Goal: Book appointment/travel/reservation

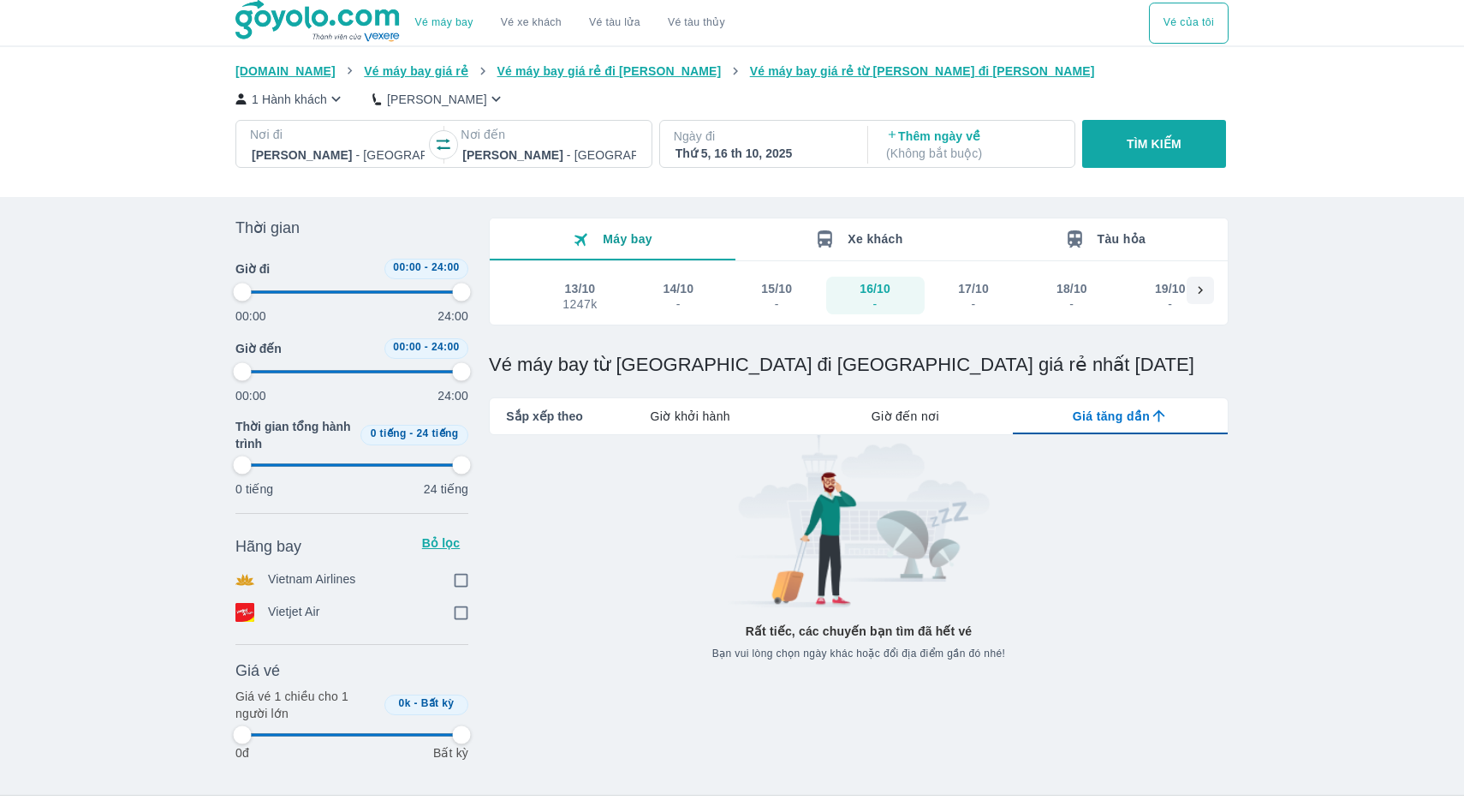
scroll to position [281, 0]
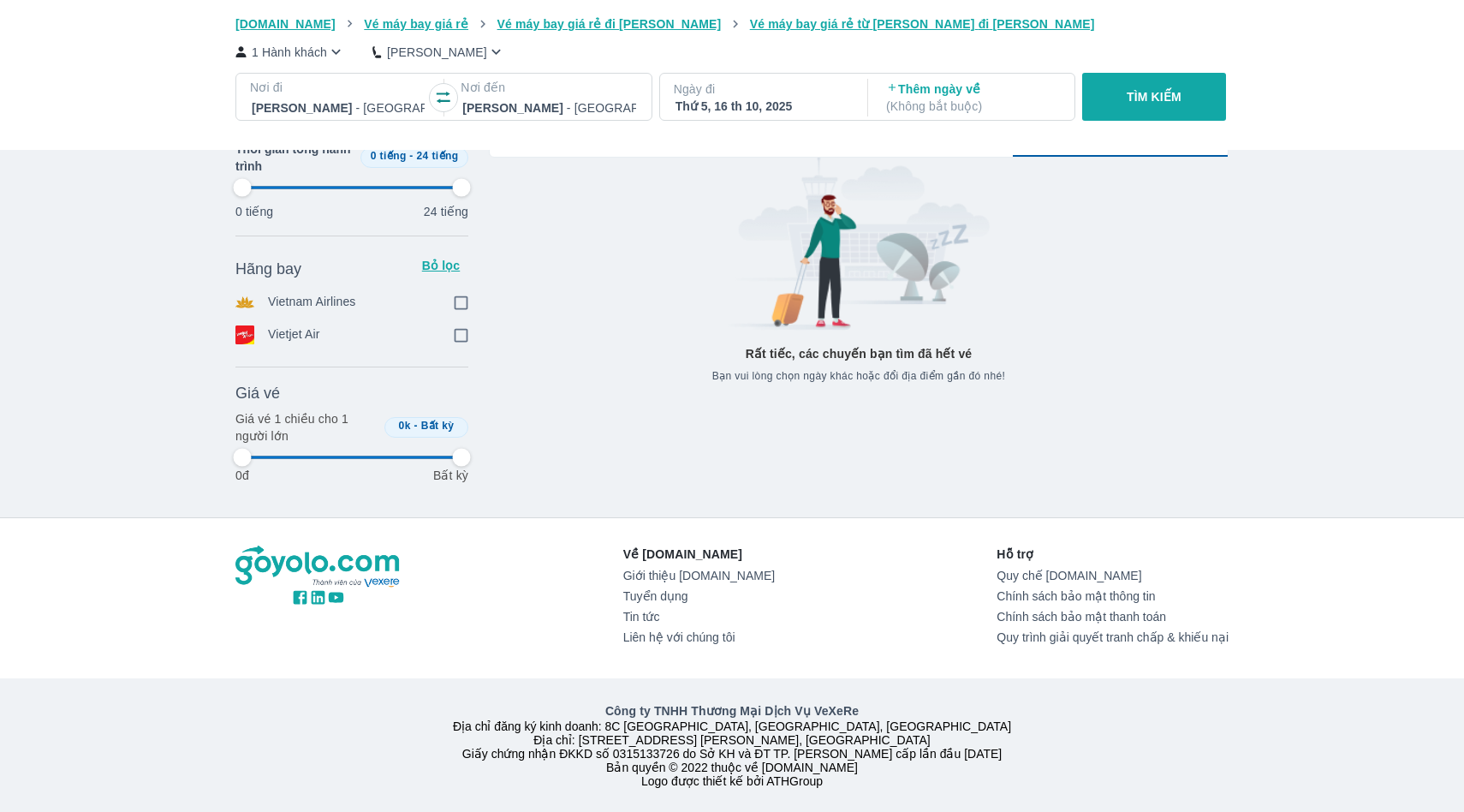
type input "97.9166666666667"
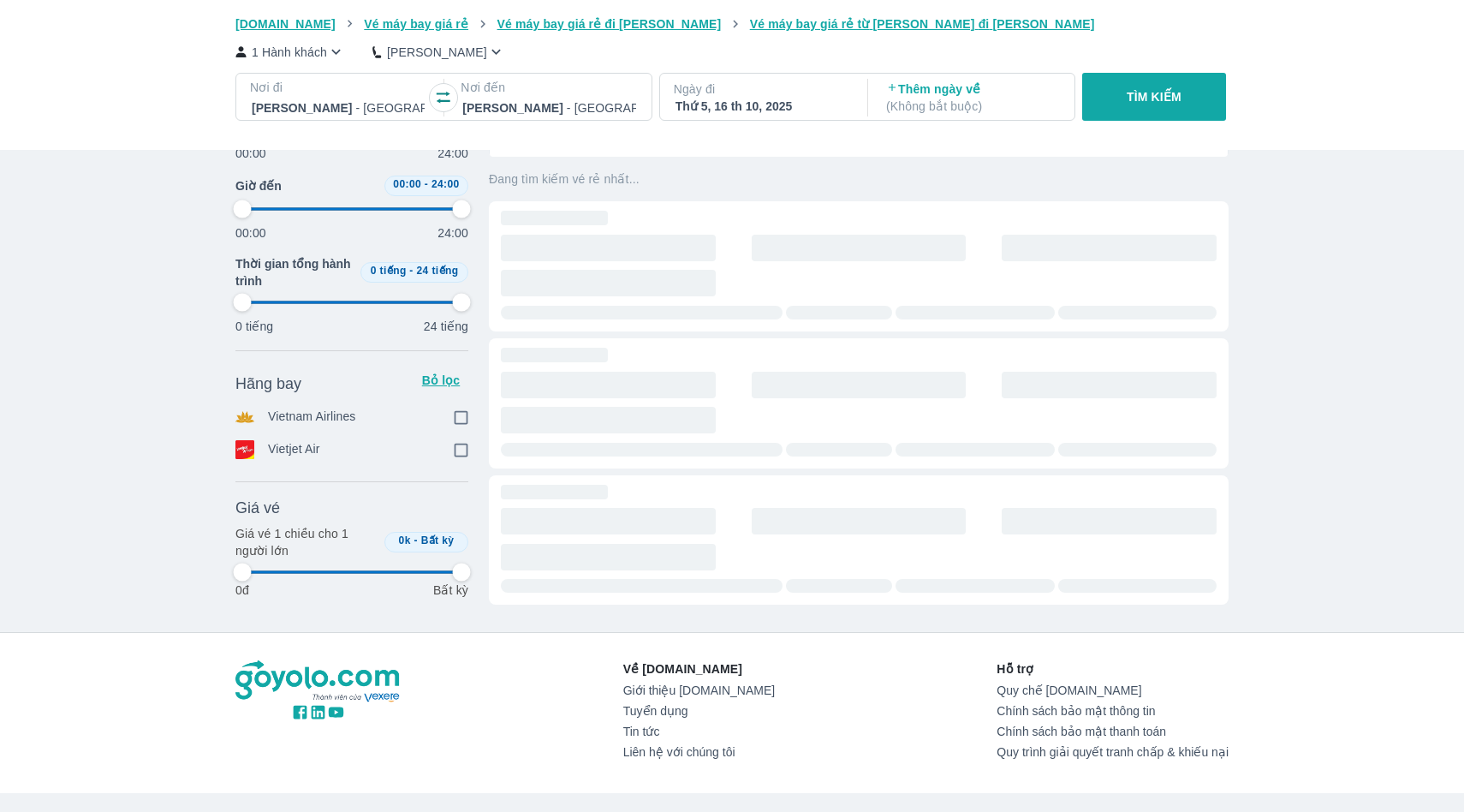
type input "97.9166666666667"
checkbox input "true"
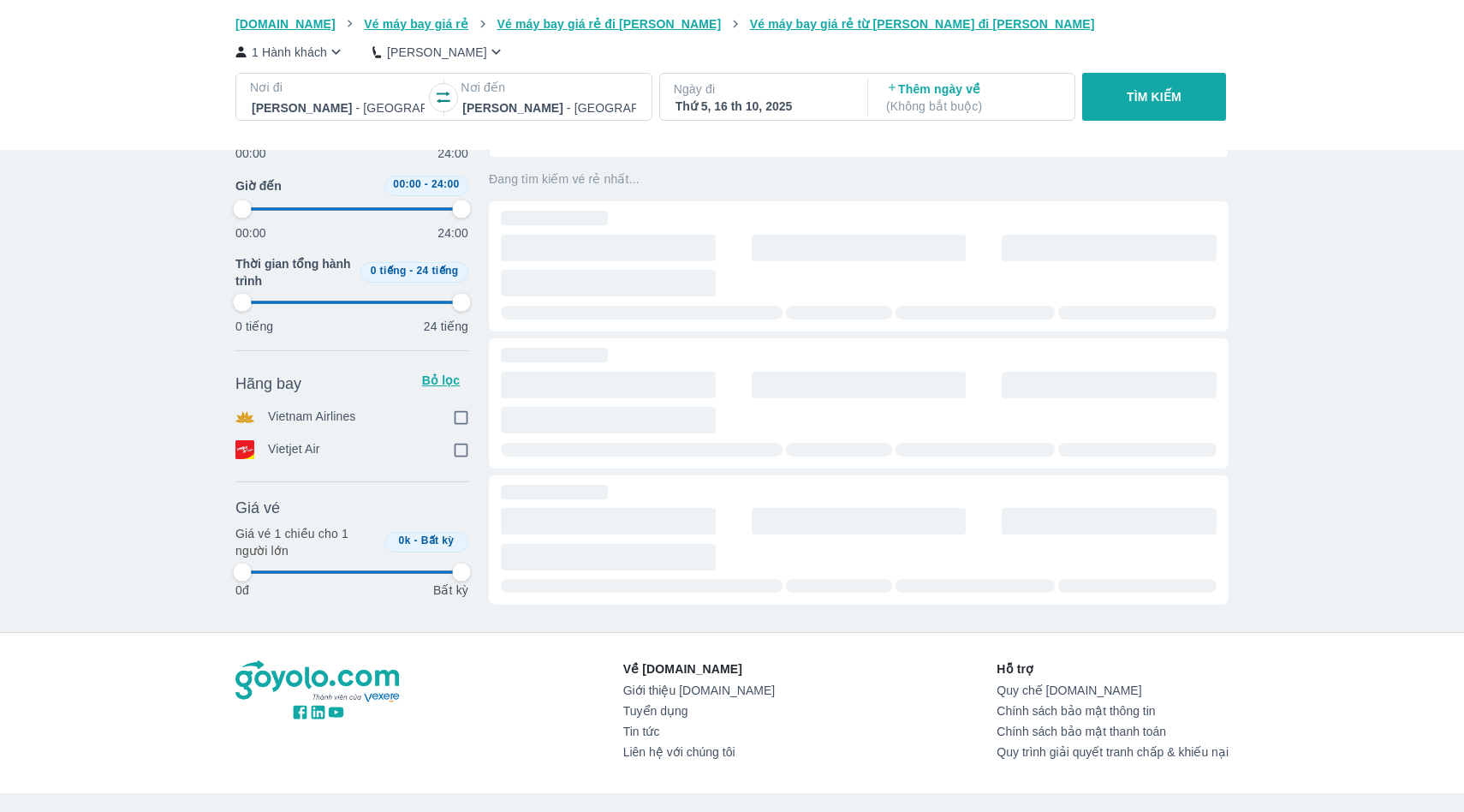
type input "97.9166666666667"
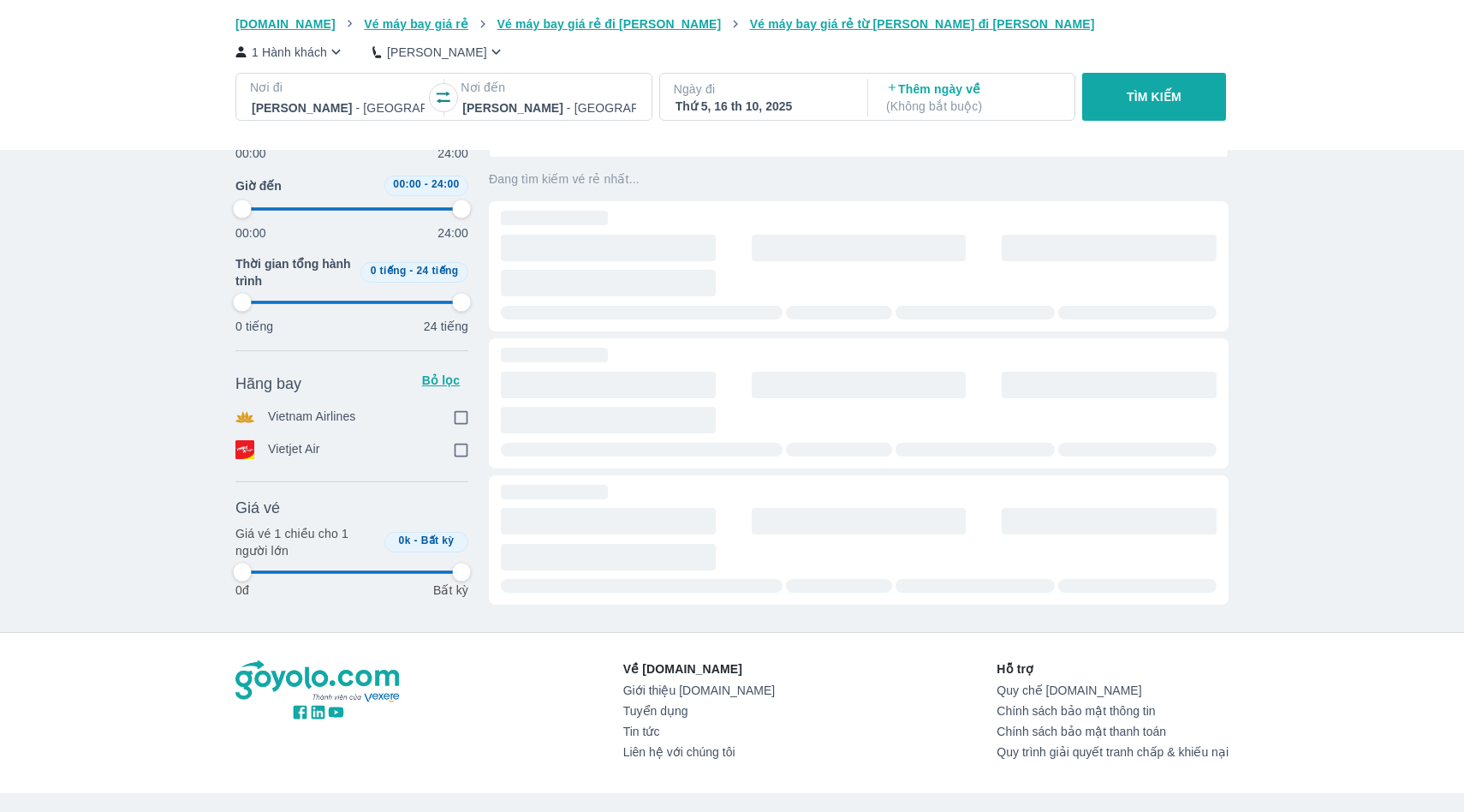
type input "97.9166666666667"
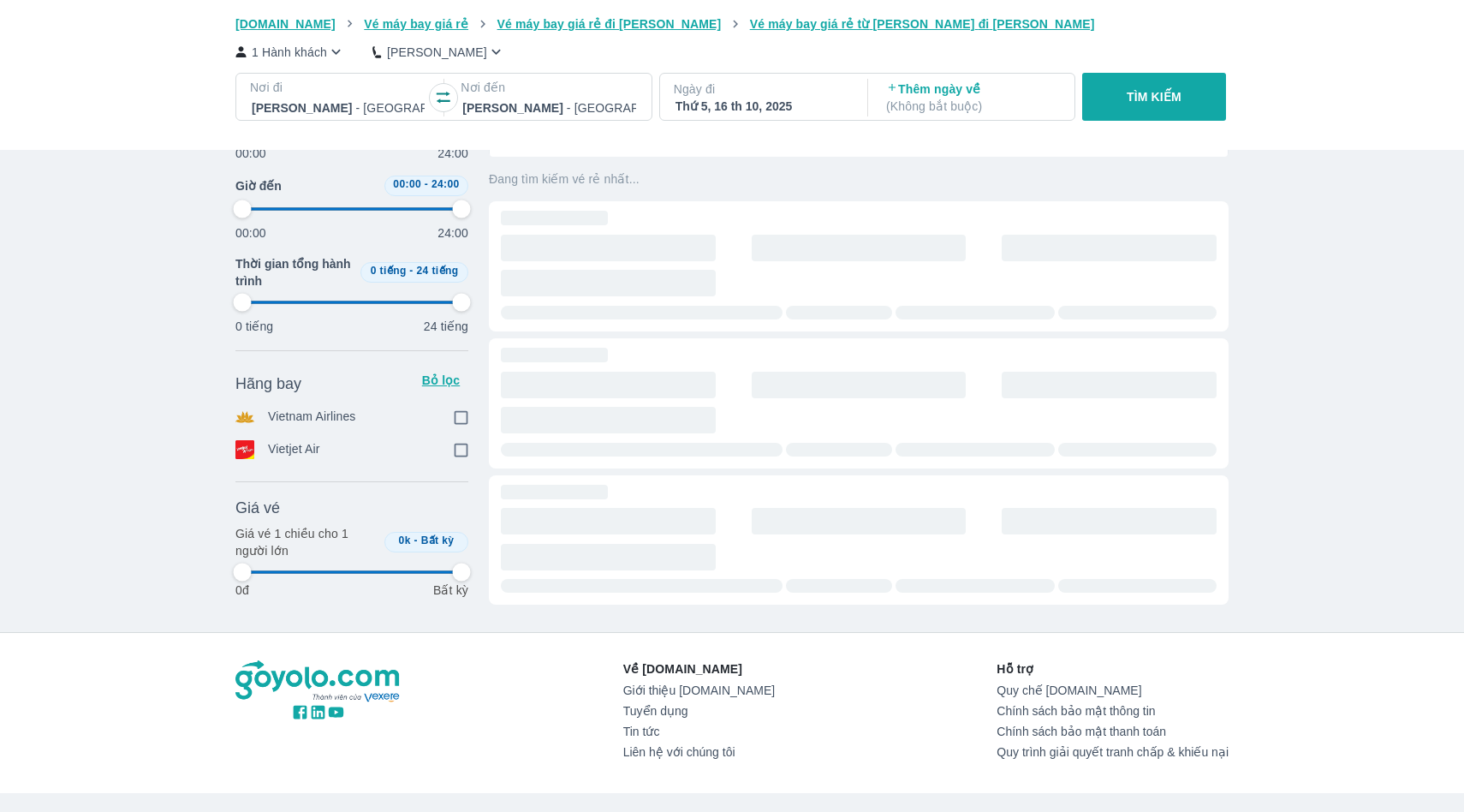
type input "97.9166666666667"
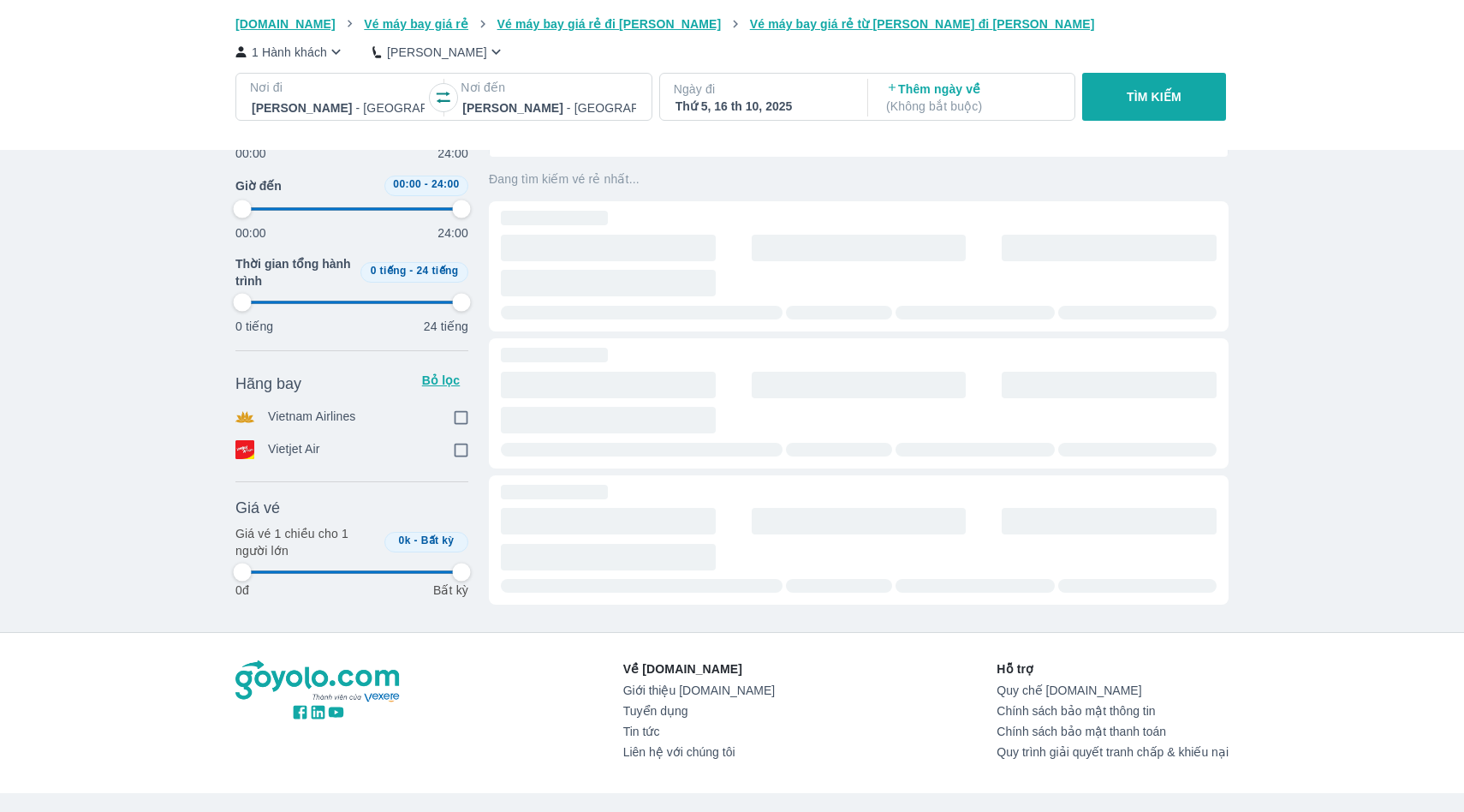
type input "97.9166666666667"
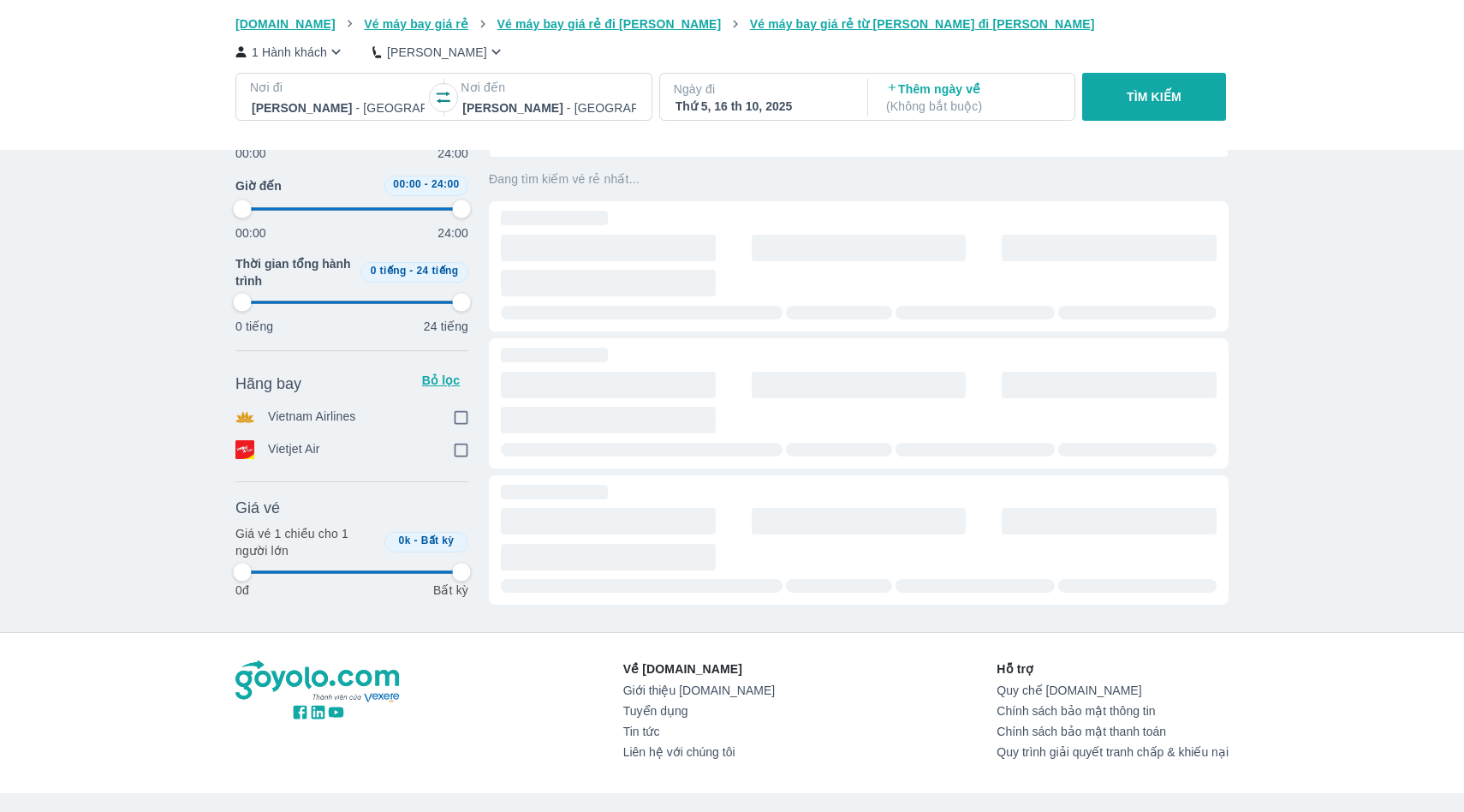
type input "97.9166666666667"
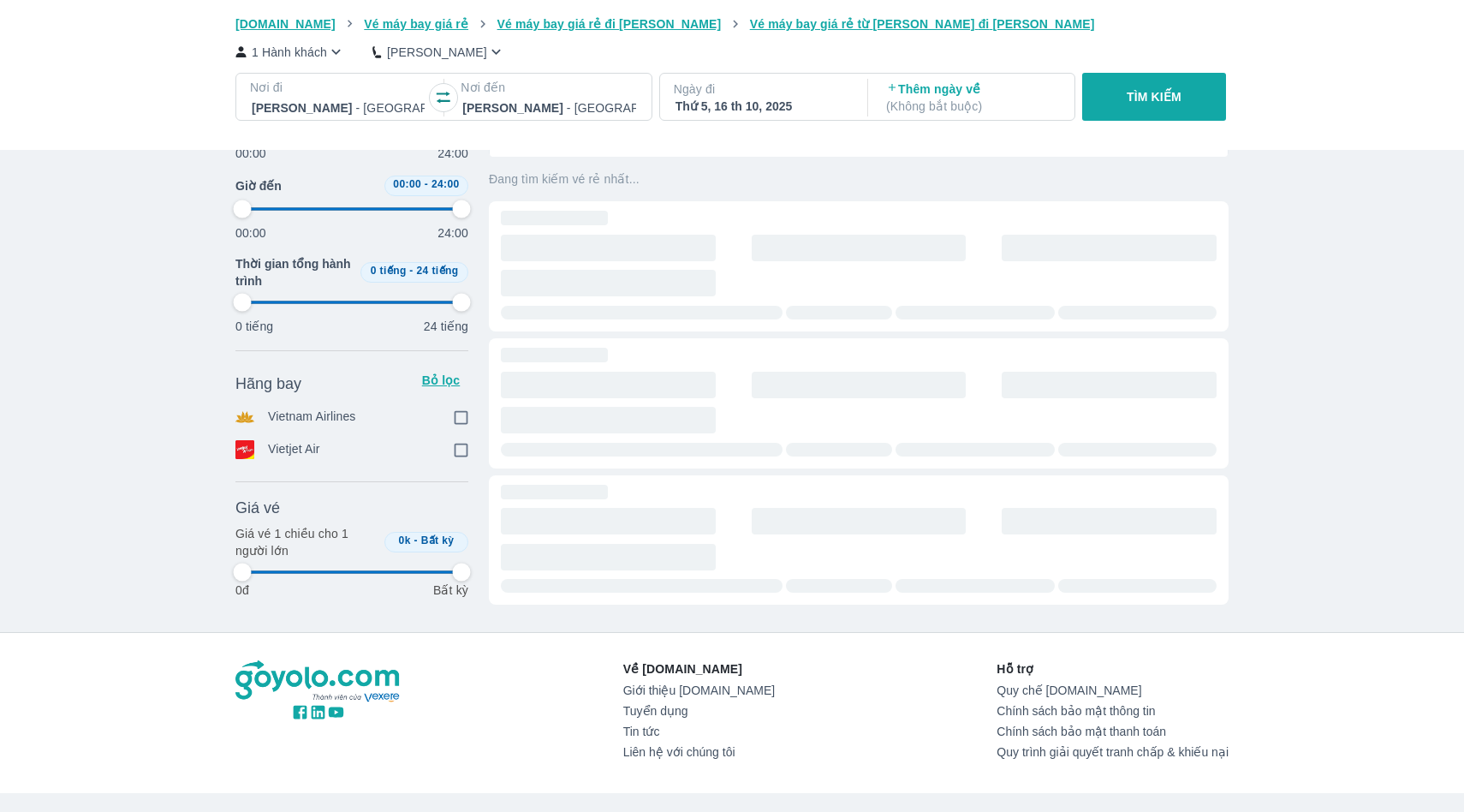
type input "97.9166666666667"
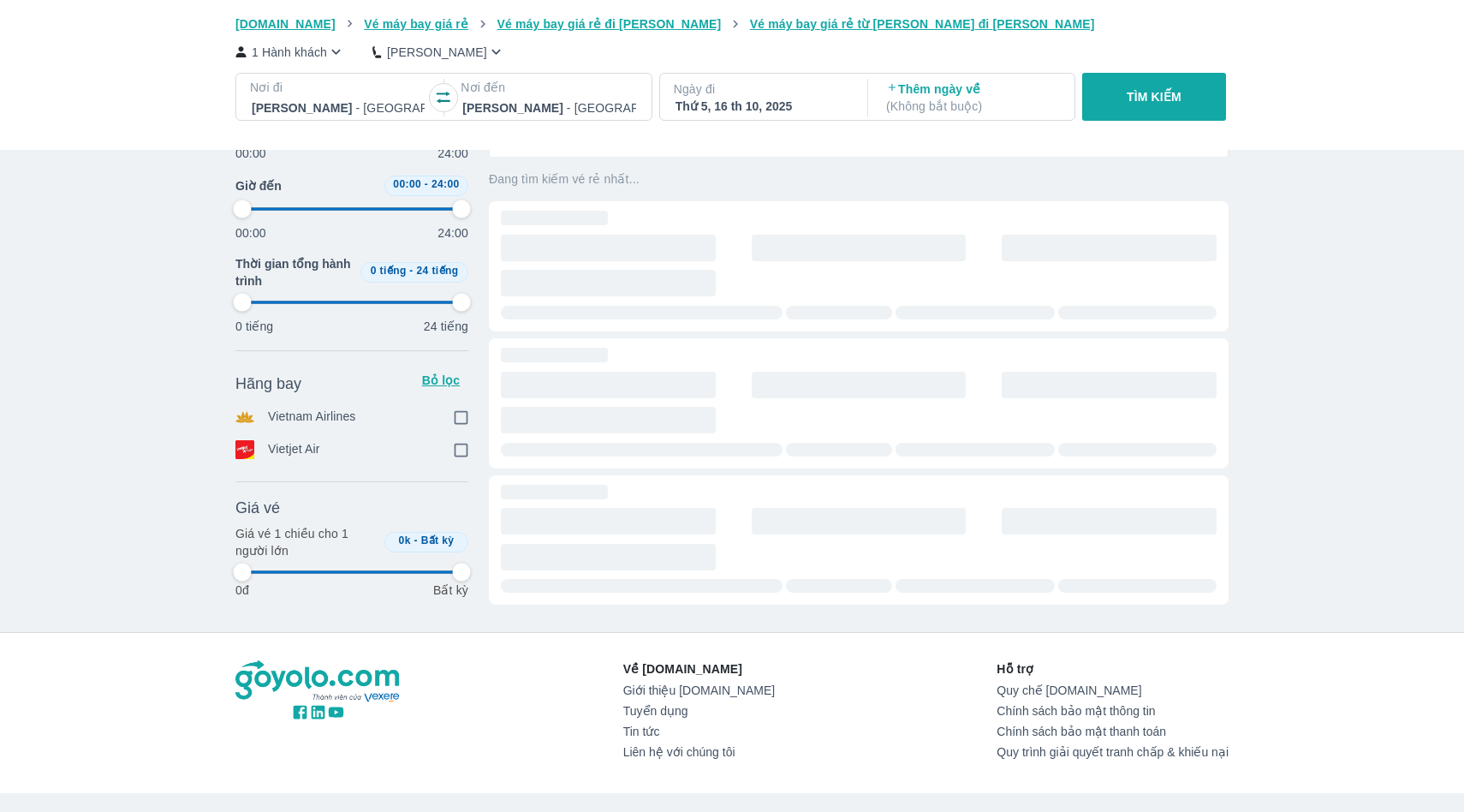
type input "97.9166666666667"
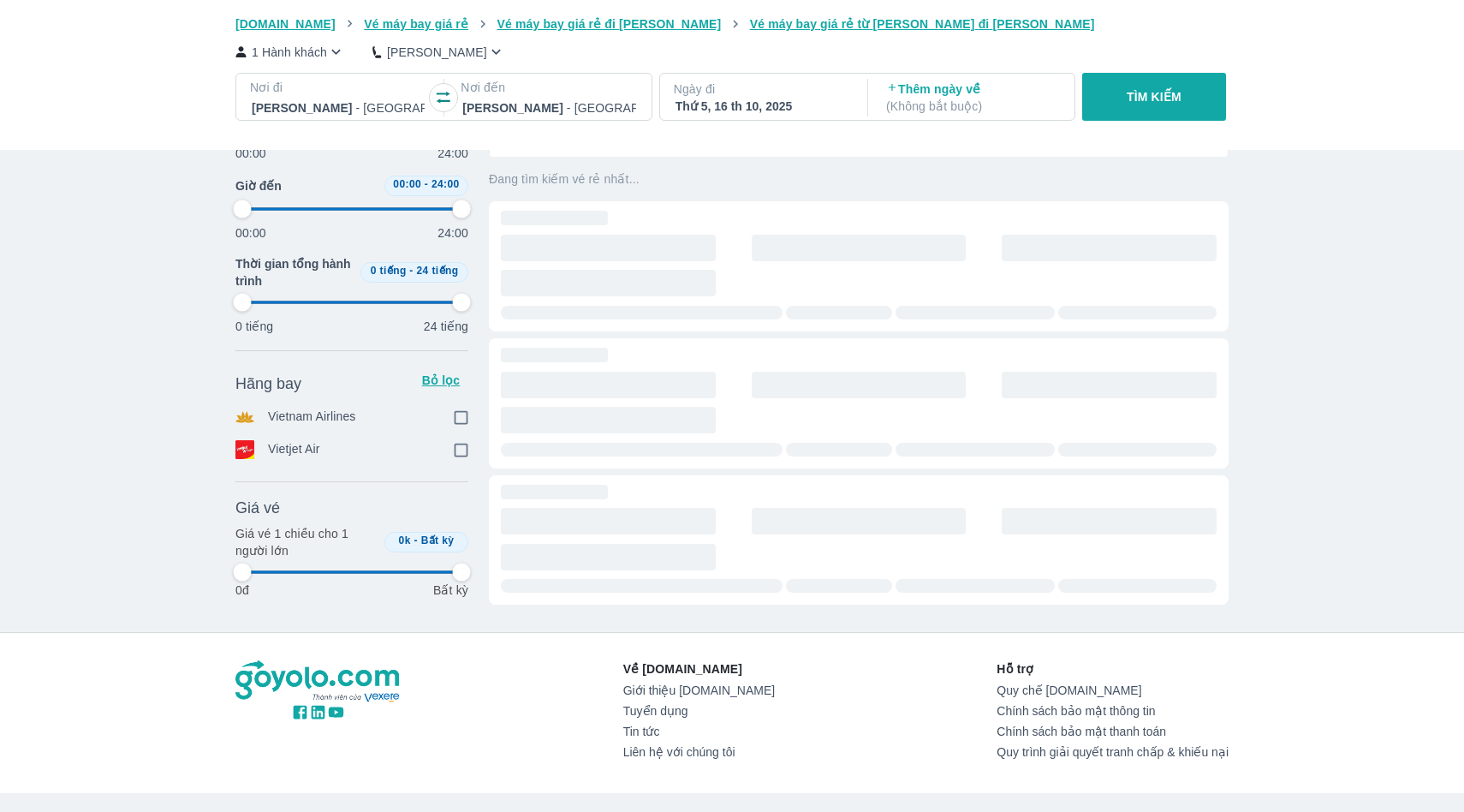
type input "97.9166666666667"
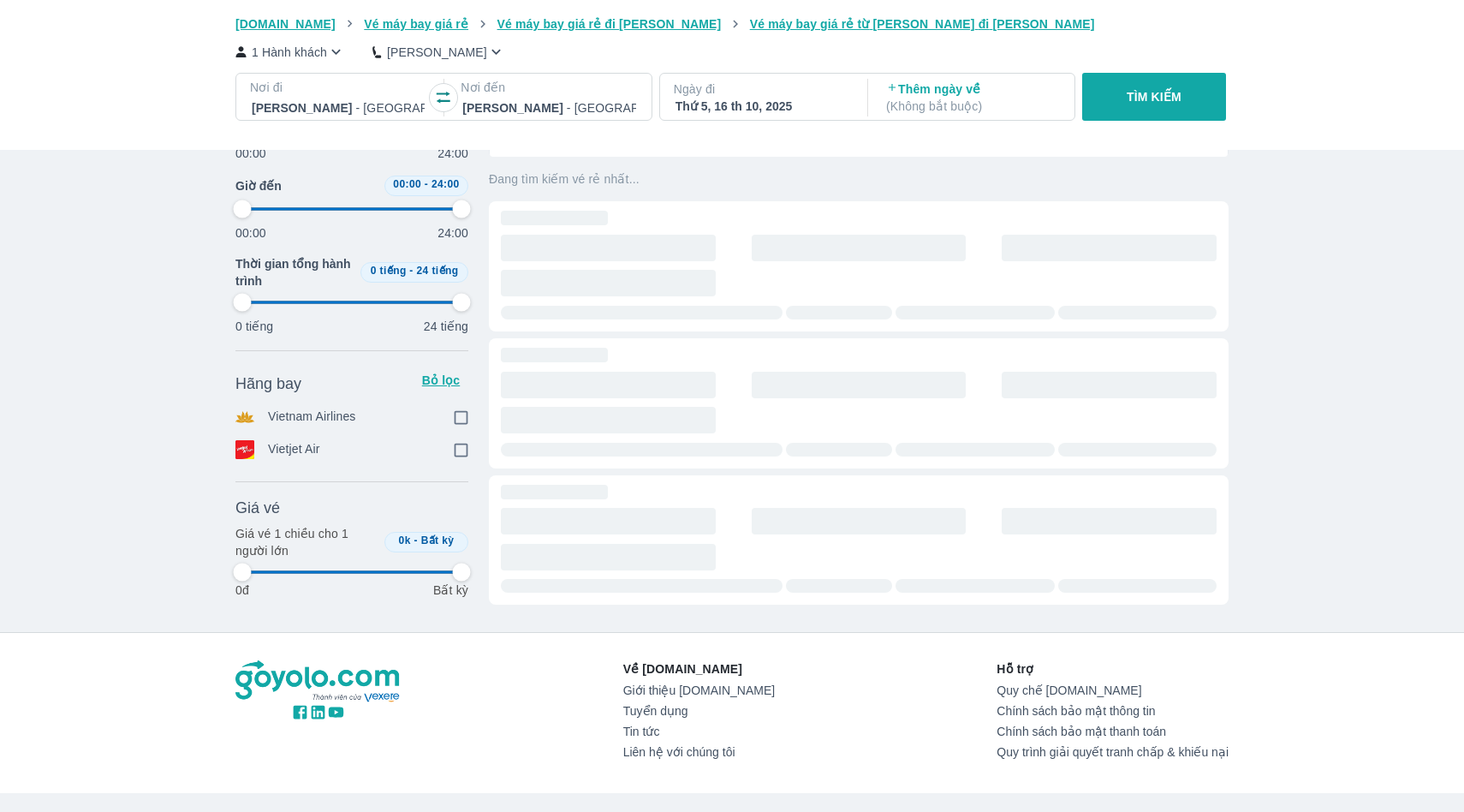
type input "97.9166666666667"
